Goal: Check status: Check status

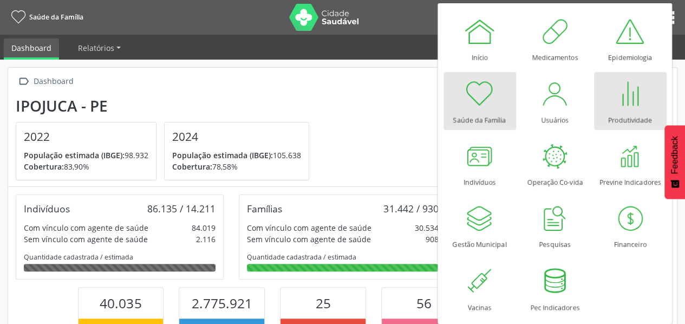
scroll to position [178, 223]
click at [626, 105] on div at bounding box center [630, 93] width 32 height 32
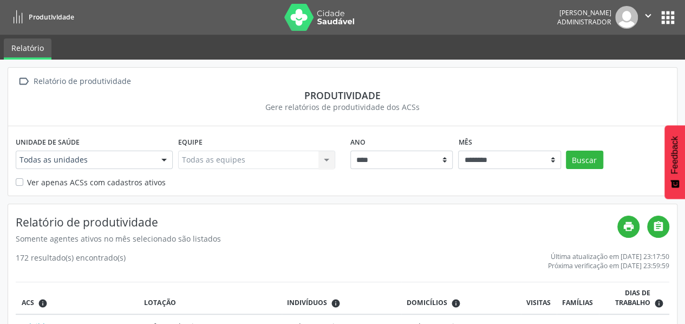
click at [668, 23] on button "apps" at bounding box center [668, 17] width 19 height 19
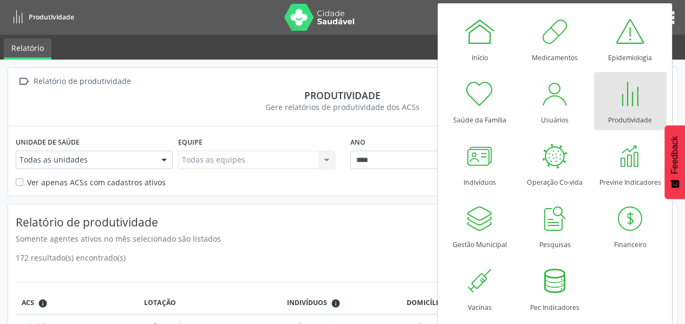
click at [639, 110] on div "Produtividade" at bounding box center [630, 117] width 44 height 15
click at [630, 106] on div at bounding box center [630, 93] width 32 height 32
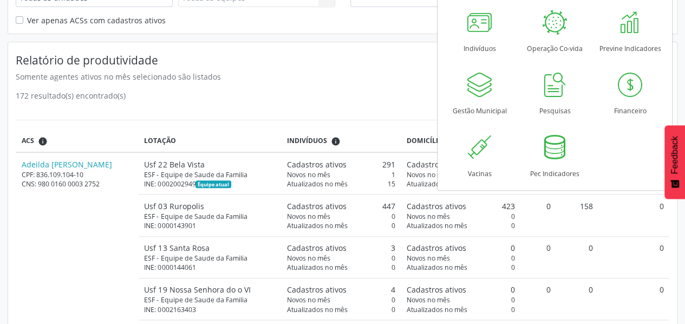
scroll to position [167, 0]
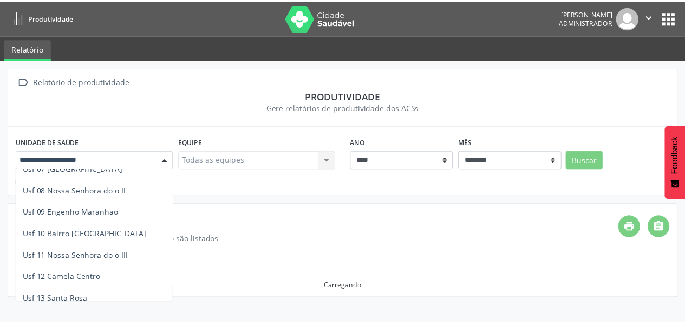
scroll to position [165, 0]
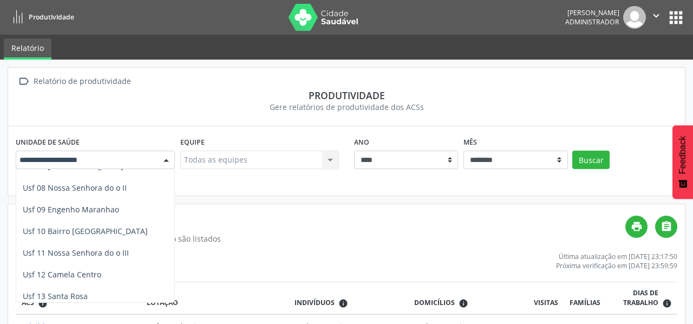
click at [75, 273] on span "Usf 12 Camela Centro" at bounding box center [62, 274] width 79 height 10
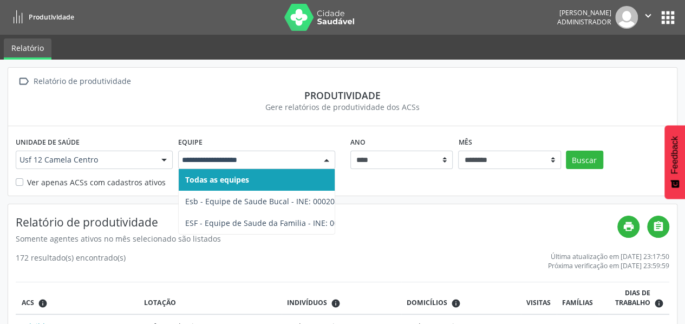
click at [297, 226] on span "ESF - Equipe de Saude da Familia - INE: 0000144053" at bounding box center [279, 223] width 188 height 10
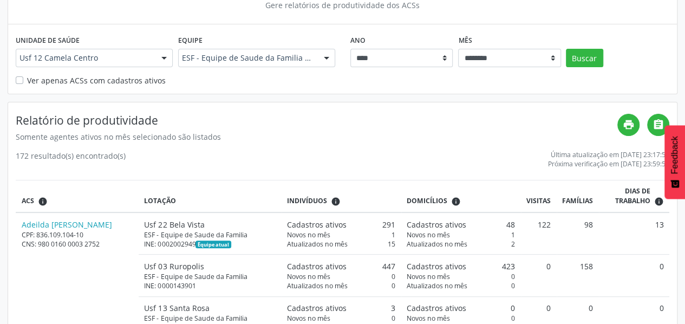
scroll to position [0, 0]
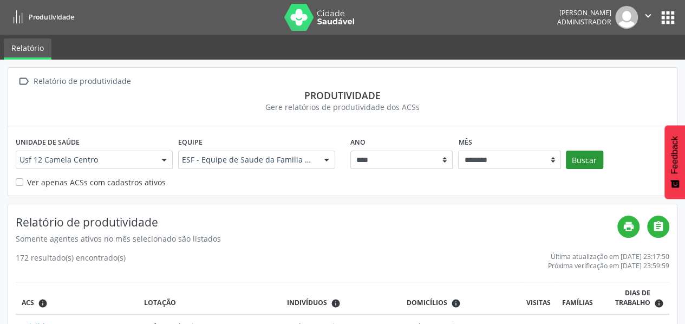
click at [592, 158] on button "Buscar" at bounding box center [584, 160] width 37 height 18
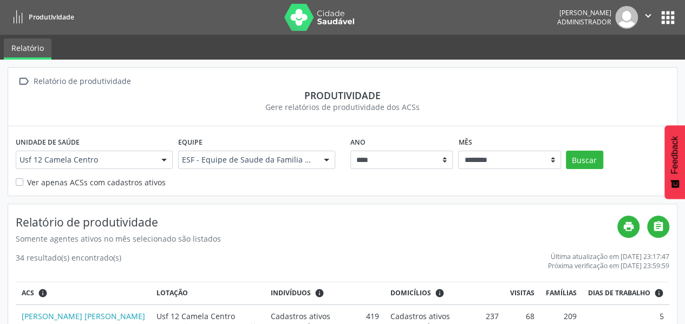
click at [668, 20] on button "apps" at bounding box center [668, 17] width 19 height 19
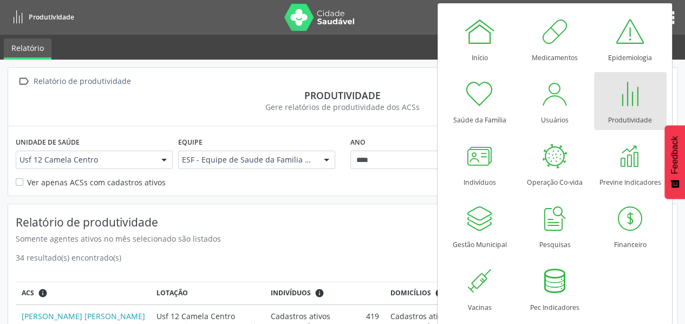
click at [628, 102] on div at bounding box center [630, 93] width 32 height 32
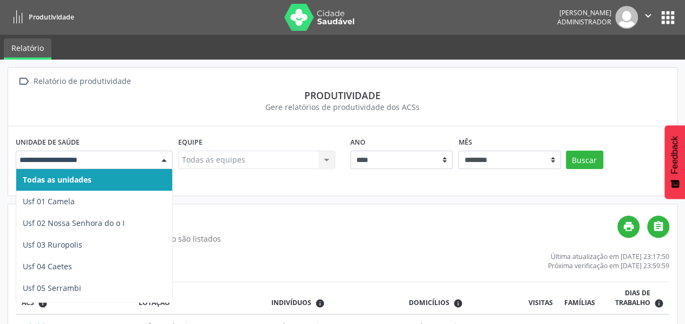
click at [95, 203] on span "Usf 01 Camela" at bounding box center [94, 202] width 156 height 22
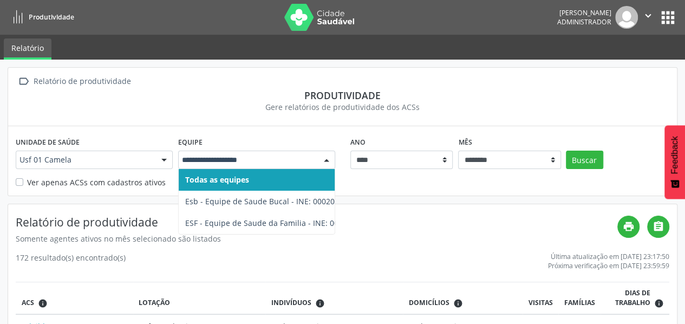
click at [306, 224] on span "ESF - Equipe de Saude da Familia - INE: 0000143928" at bounding box center [279, 223] width 188 height 10
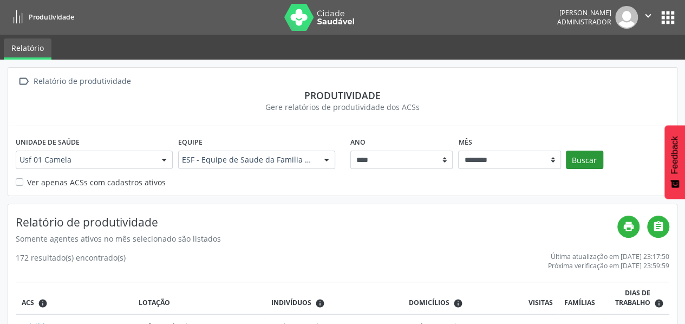
click at [586, 163] on button "Buscar" at bounding box center [584, 160] width 37 height 18
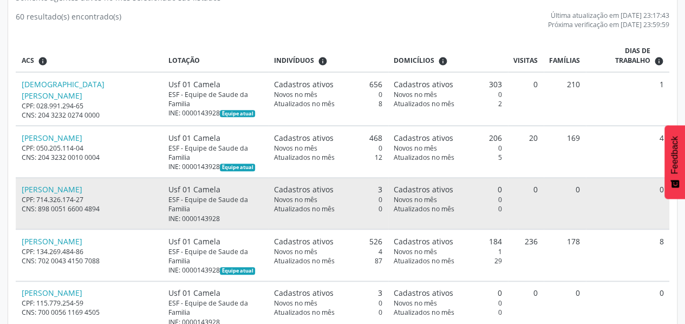
scroll to position [248, 0]
